Goal: Task Accomplishment & Management: Complete application form

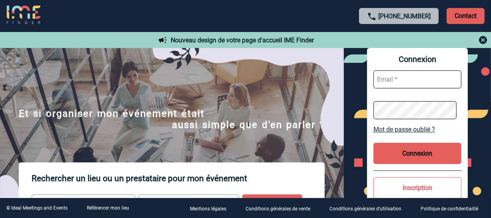
type input "smiladinovic@ime-groupe.com"
click at [403, 158] on button "Connexion" at bounding box center [417, 153] width 88 height 21
click at [403, 158] on body "+33 1 45 72 07 14 Contact Contact Nouveau design de votre page d'accueil IME Fi…" at bounding box center [245, 109] width 491 height 218
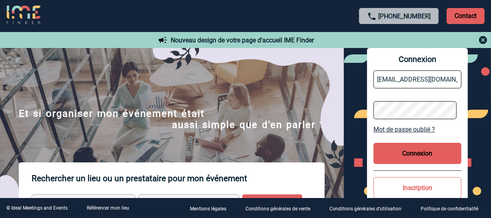
click at [319, 142] on div at bounding box center [159, 71] width 319 height 142
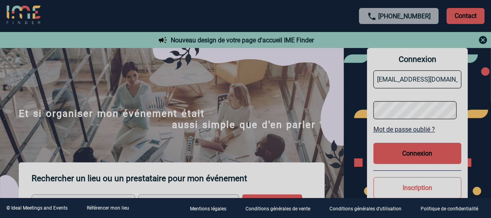
click at [405, 157] on div at bounding box center [245, 109] width 491 height 218
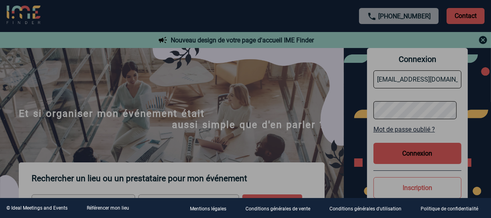
click at [405, 157] on div at bounding box center [245, 109] width 491 height 218
click at [406, 157] on div at bounding box center [245, 109] width 491 height 218
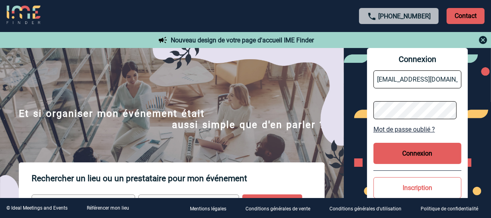
click at [406, 157] on button "Connexion" at bounding box center [417, 153] width 88 height 21
click at [406, 156] on button "Connexion" at bounding box center [417, 153] width 88 height 21
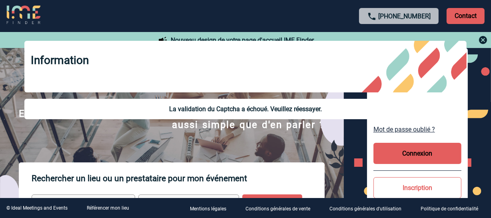
click at [406, 156] on button "Connexion" at bounding box center [417, 153] width 88 height 21
click at [406, 156] on body "+33 1 45 72 07 14 Contact Contact Nouveau design de votre page d'accueil IME Fi…" at bounding box center [245, 109] width 491 height 218
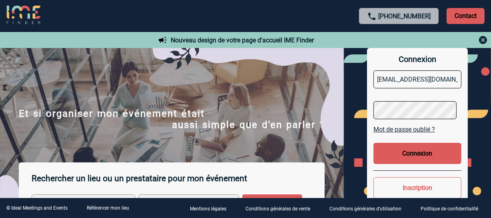
click at [406, 156] on div at bounding box center [245, 109] width 491 height 218
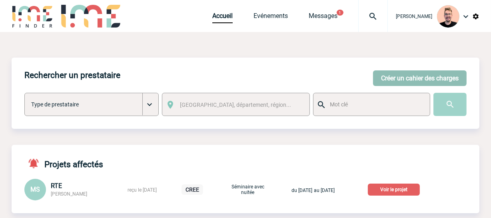
click at [403, 81] on button "Créer un cahier des charges" at bounding box center [419, 78] width 93 height 16
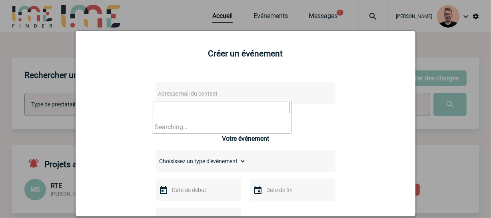
click at [224, 91] on span "Adresse mail du contact" at bounding box center [225, 93] width 140 height 11
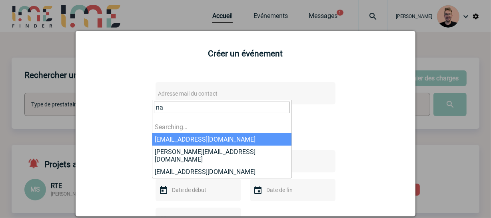
type input "n"
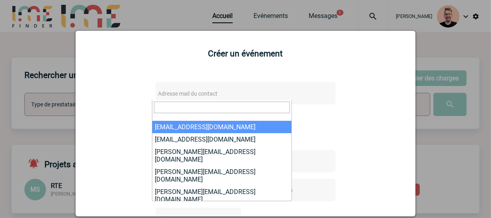
click at [19, 54] on div at bounding box center [245, 109] width 491 height 218
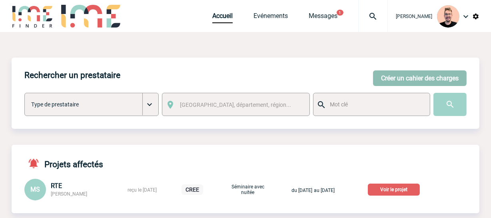
click at [382, 77] on button "Créer un cahier des charges" at bounding box center [419, 78] width 93 height 16
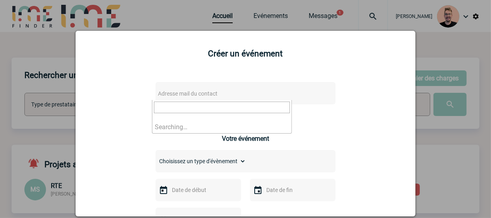
click at [167, 94] on span "Adresse mail du contact" at bounding box center [188, 93] width 60 height 6
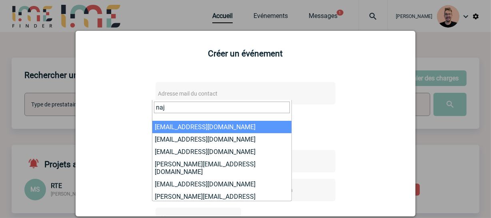
type input "naji"
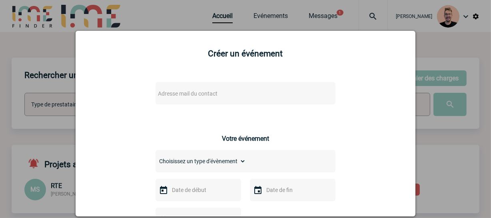
click at [53, 54] on div at bounding box center [245, 109] width 491 height 218
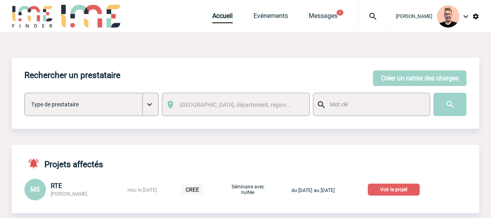
click at [361, 14] on img at bounding box center [372, 17] width 29 height 10
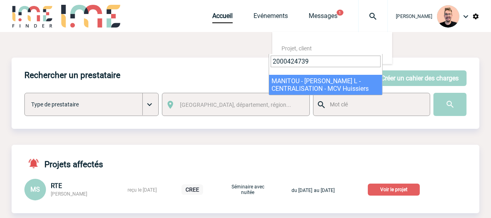
type input "2000424739"
select select "24240"
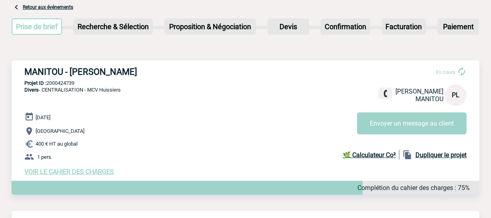
scroll to position [109, 0]
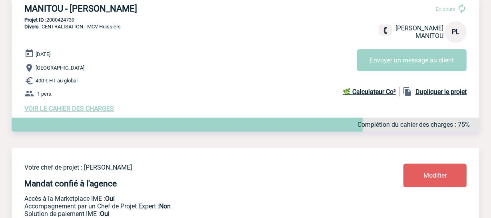
click at [83, 109] on span "VOIR LE CAHIER DES CHARGES" at bounding box center [68, 109] width 89 height 8
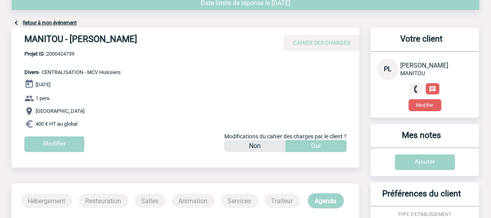
scroll to position [36, 0]
click at [64, 144] on input "Modifier" at bounding box center [54, 144] width 60 height 16
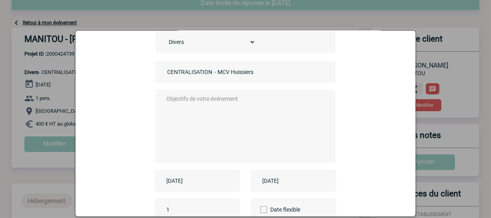
scroll to position [109, 0]
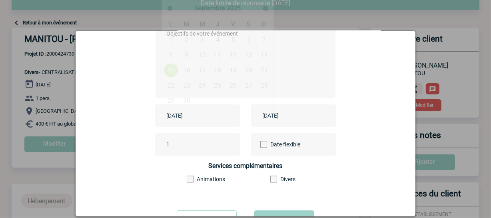
click at [185, 116] on input "2025-09-15" at bounding box center [191, 115] width 55 height 10
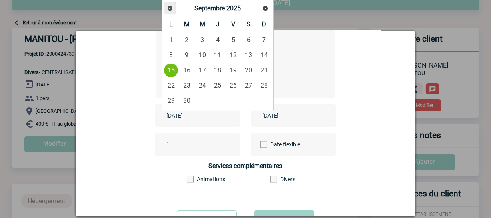
click at [170, 5] on span "Précédent" at bounding box center [170, 8] width 6 height 6
click at [199, 68] on link "16" at bounding box center [202, 70] width 15 height 14
type input "2025-07-16"
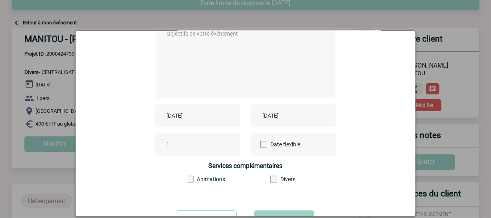
click at [272, 119] on input "2025-09-15" at bounding box center [287, 115] width 55 height 10
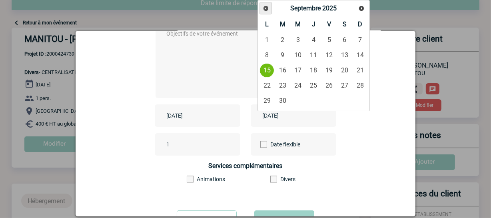
click at [267, 8] on span "Précédent" at bounding box center [266, 8] width 6 height 6
click at [295, 66] on link "16" at bounding box center [297, 70] width 15 height 14
type input "2025-07-16"
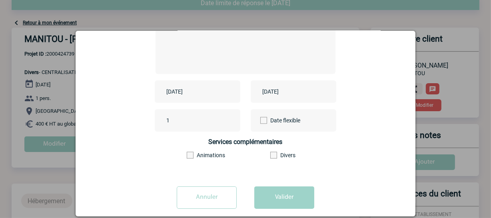
scroll to position [144, 0]
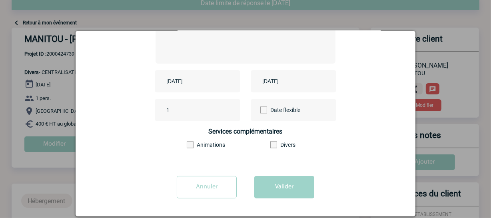
click at [215, 51] on textarea at bounding box center [244, 26] width 158 height 64
type textarea ";"
click at [284, 195] on button "Valider" at bounding box center [284, 187] width 60 height 22
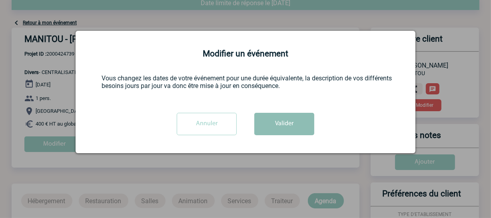
click at [275, 125] on button "Valider" at bounding box center [284, 124] width 60 height 22
